Goal: Information Seeking & Learning: Learn about a topic

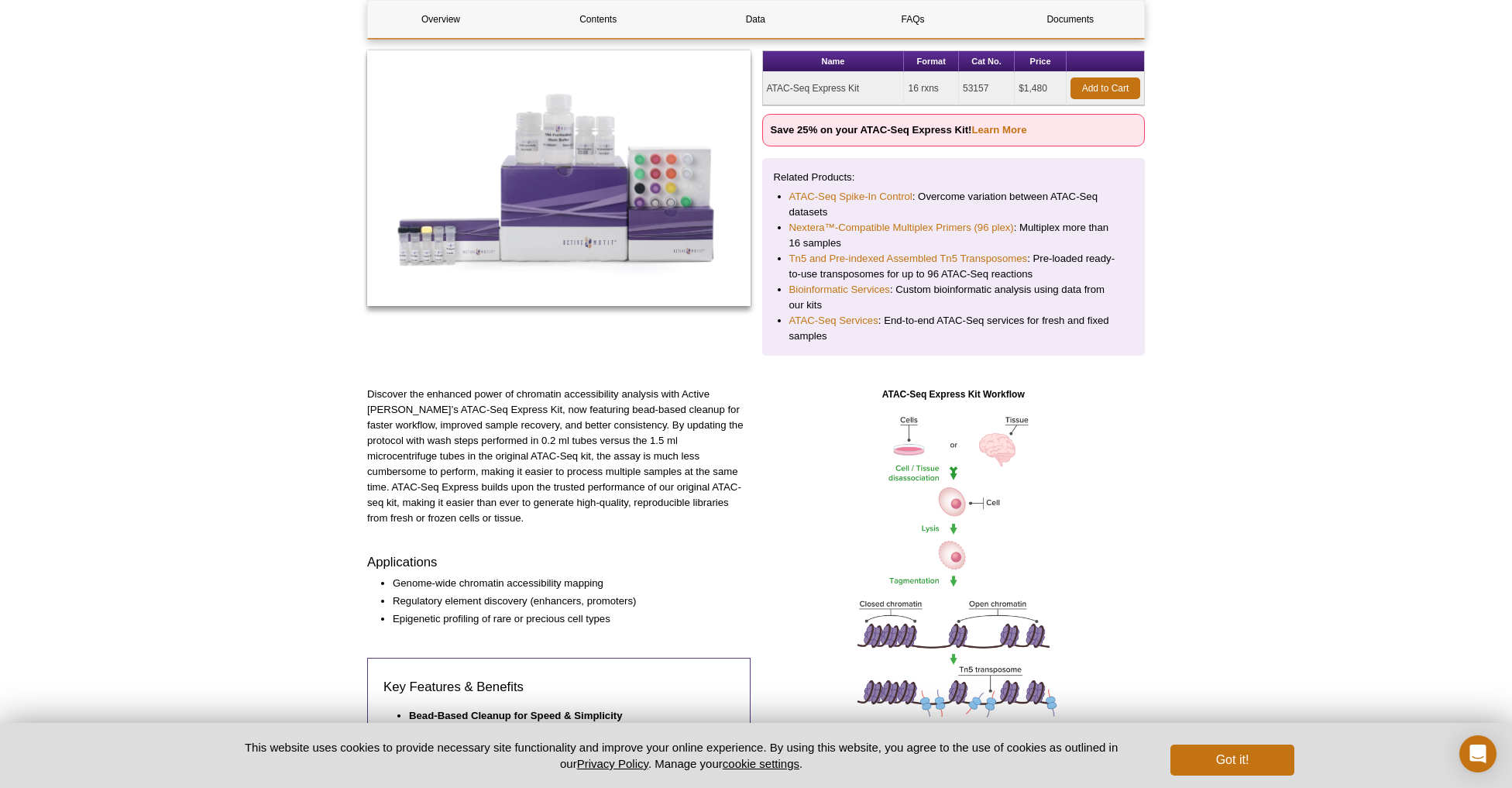
scroll to position [243, 0]
click at [863, 195] on link "ATAC-Seq Spike-In Control" at bounding box center [851, 196] width 123 height 16
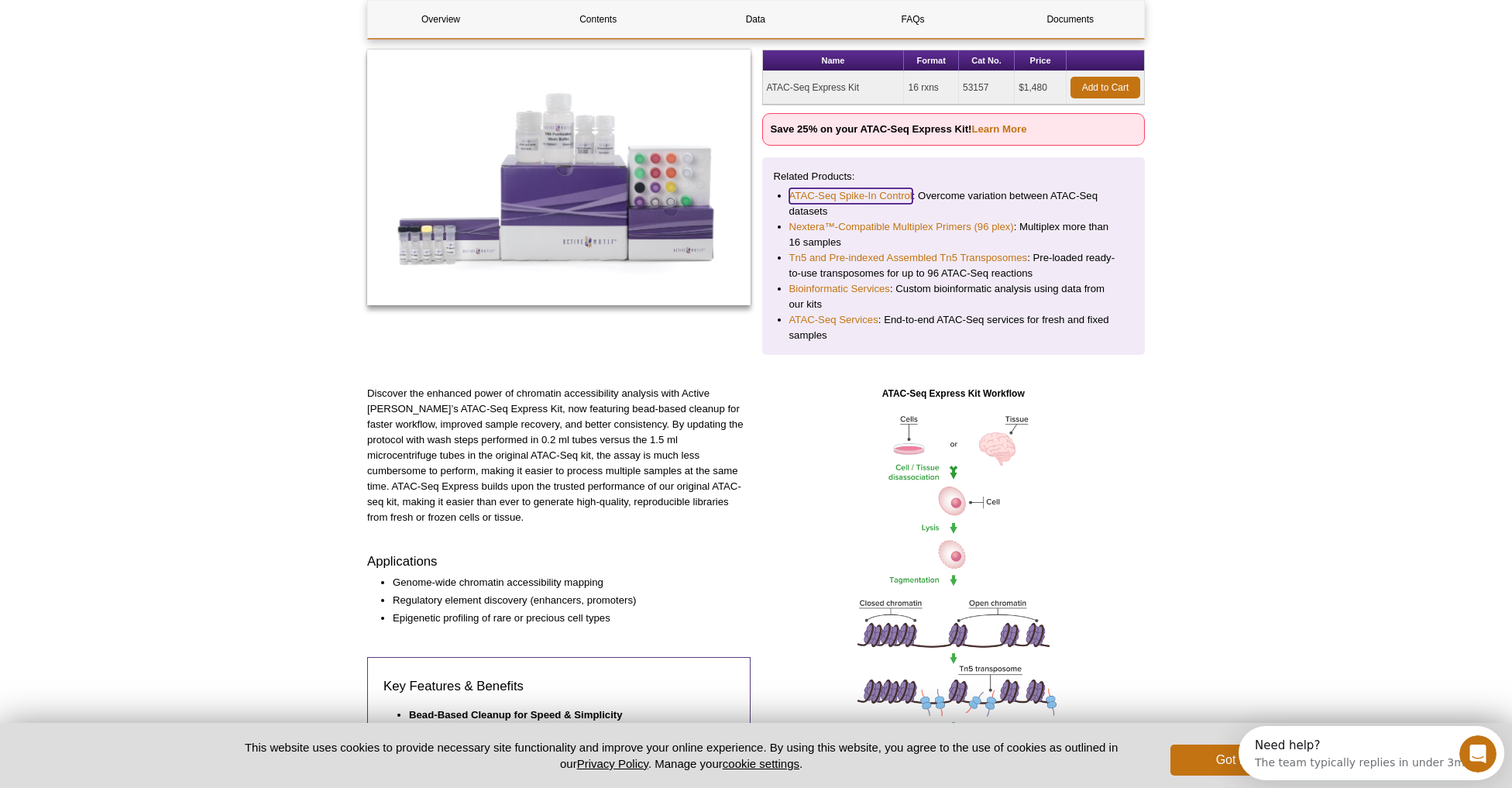
scroll to position [0, 0]
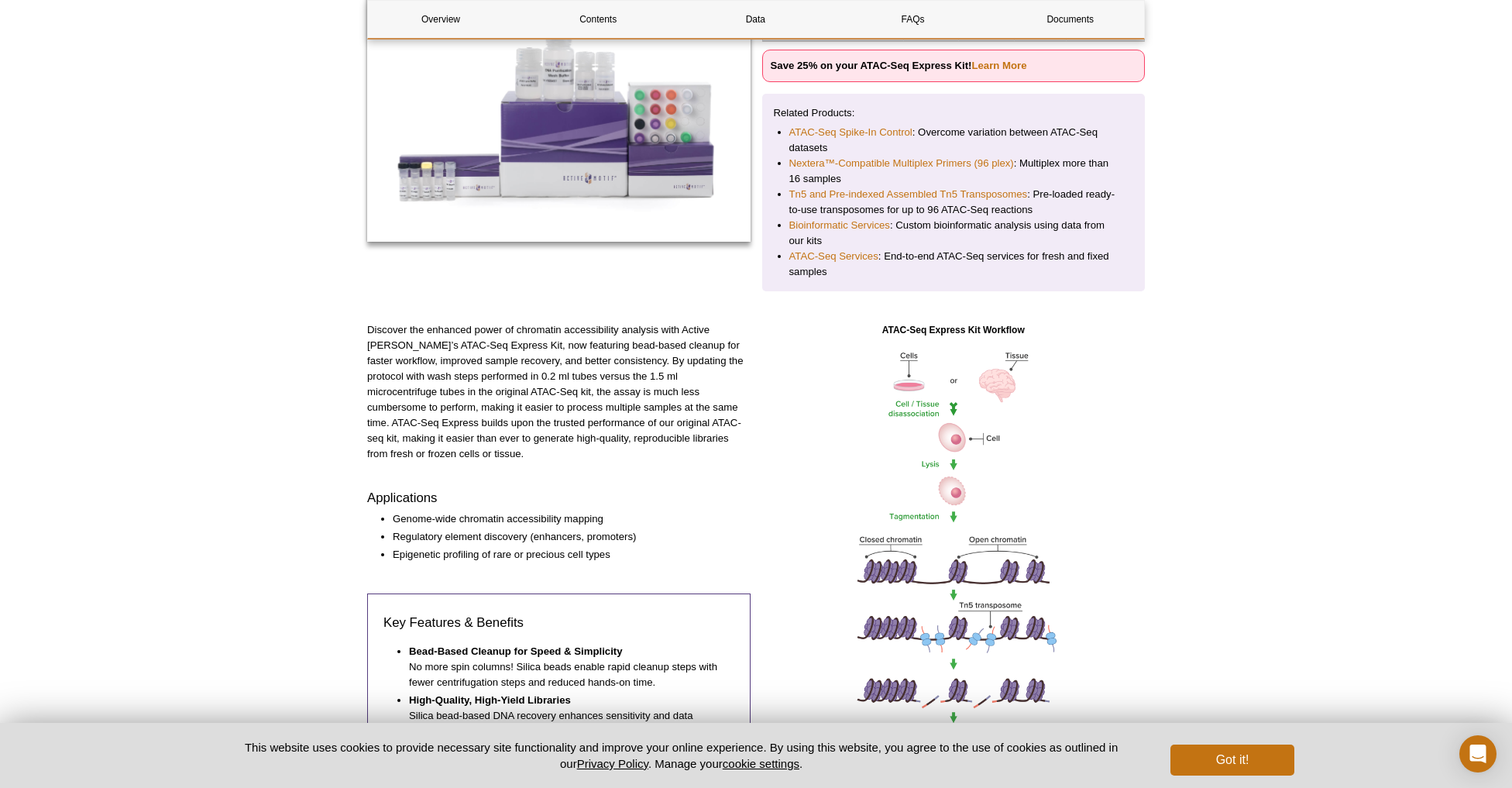
scroll to position [287, 0]
